Goal: Navigation & Orientation: Find specific page/section

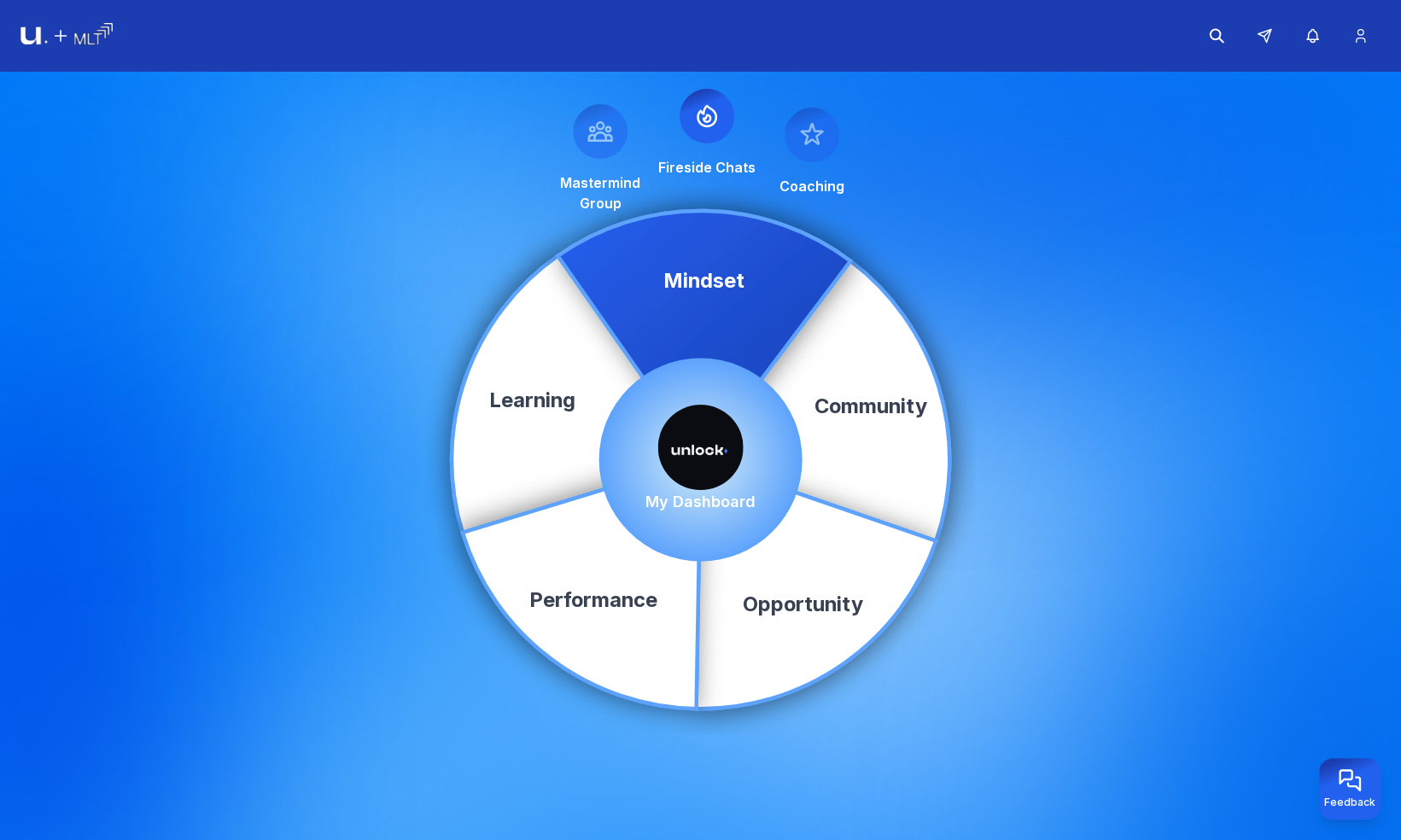
click at [712, 449] on img at bounding box center [701, 447] width 86 height 86
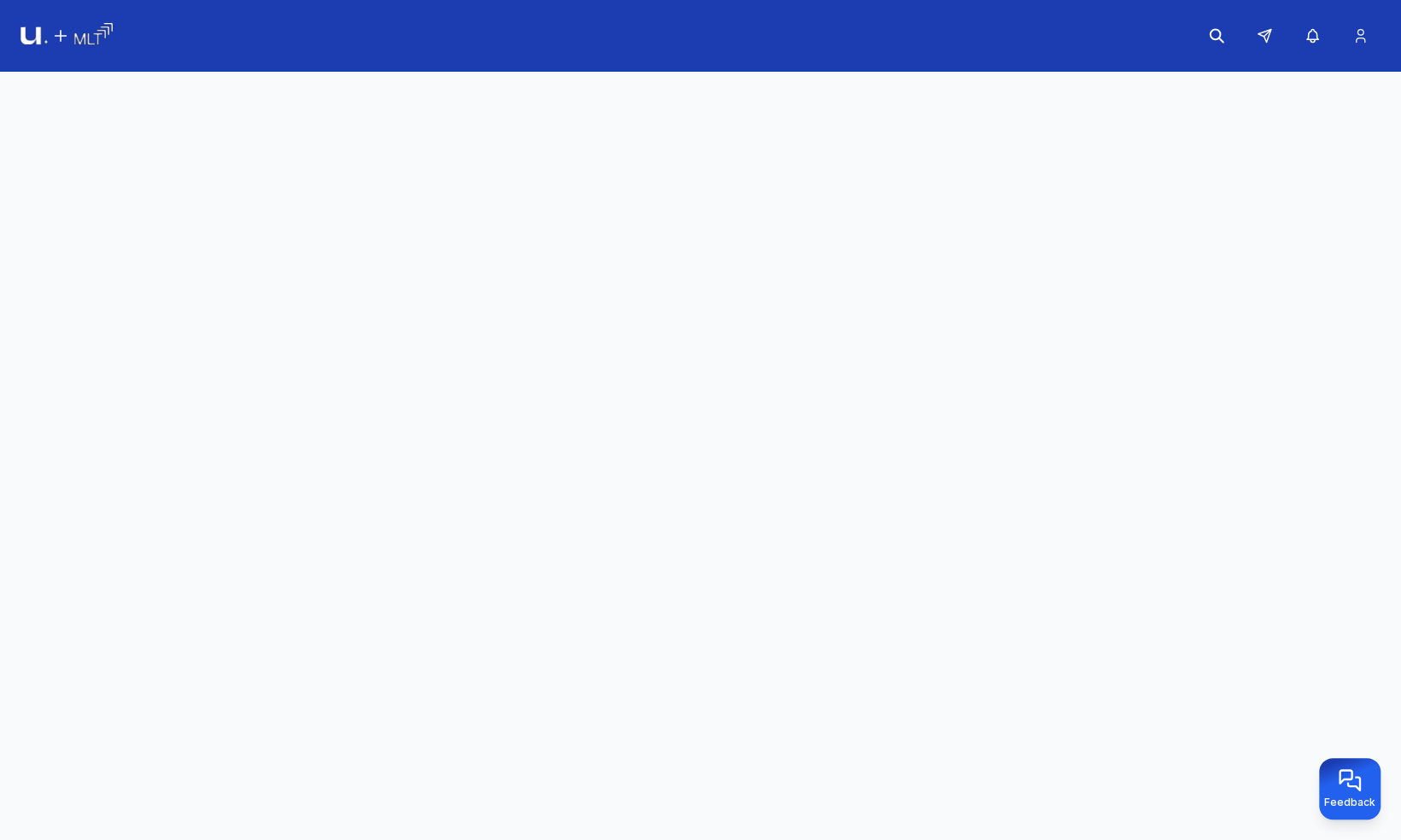
click at [696, 452] on main at bounding box center [700, 459] width 1401 height 775
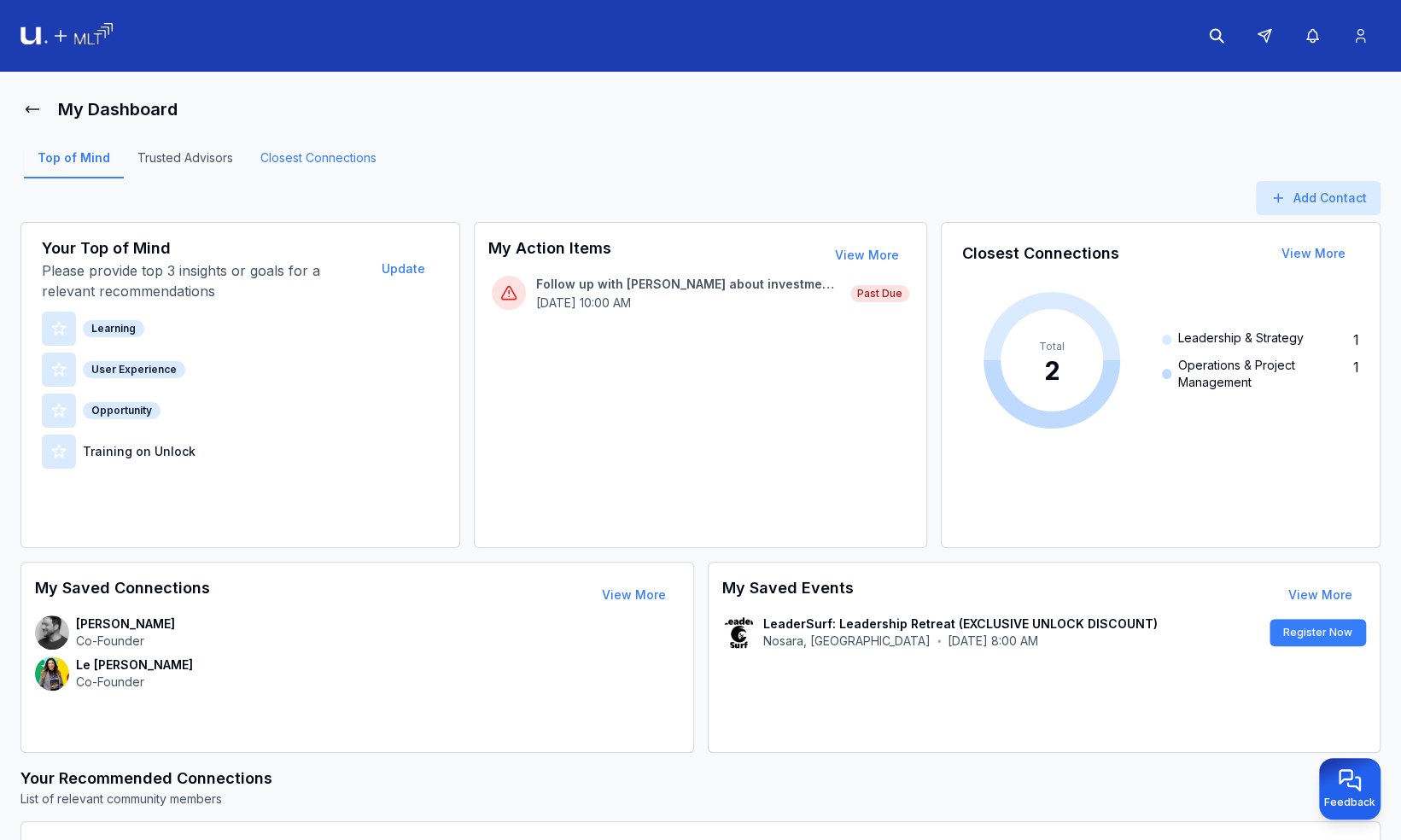
click at [324, 150] on link "Closest Connections" at bounding box center [317, 164] width 143 height 29
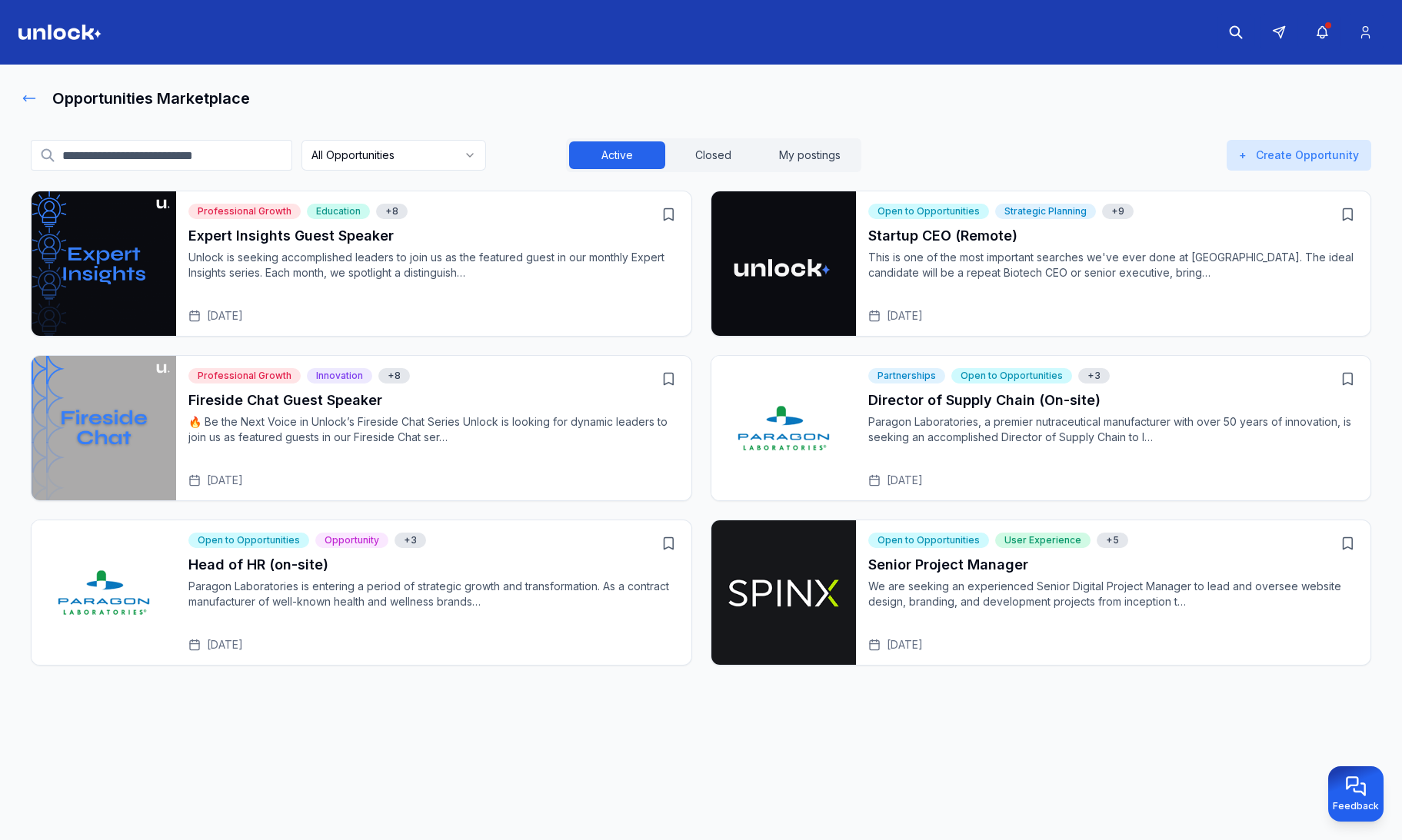
click at [24, 96] on icon at bounding box center [29, 99] width 12 height 5
